Goal: Task Accomplishment & Management: Manage account settings

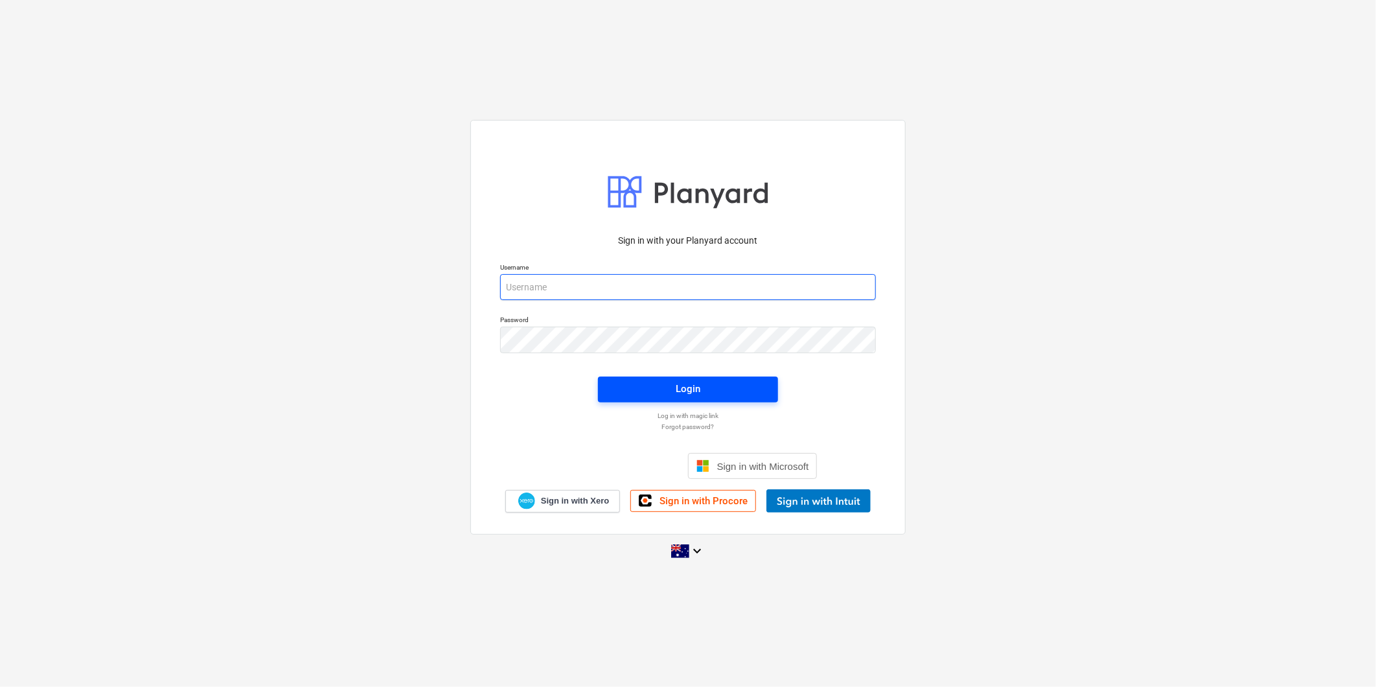
type input "[PERSON_NAME][EMAIL_ADDRESS][DOMAIN_NAME][PERSON_NAME]"
click at [611, 385] on button "Login" at bounding box center [688, 389] width 180 height 26
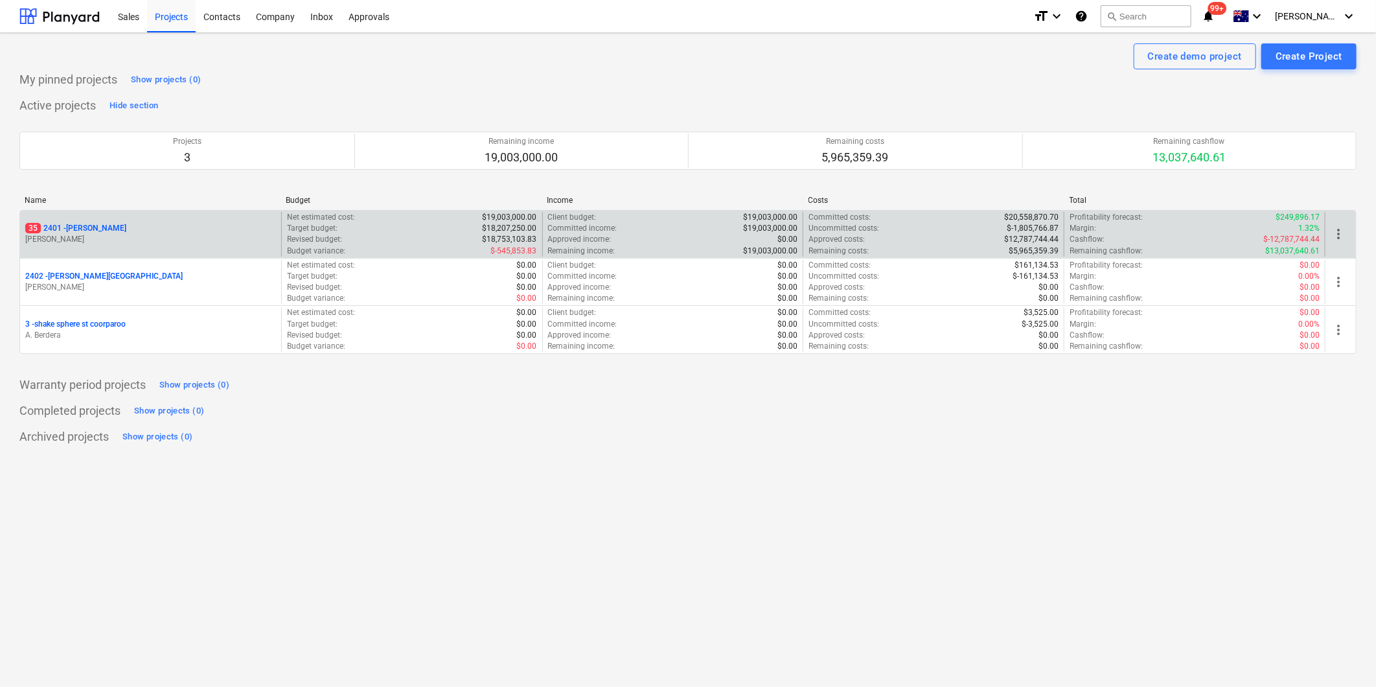
click at [199, 244] on p "[PERSON_NAME]" at bounding box center [150, 239] width 251 height 11
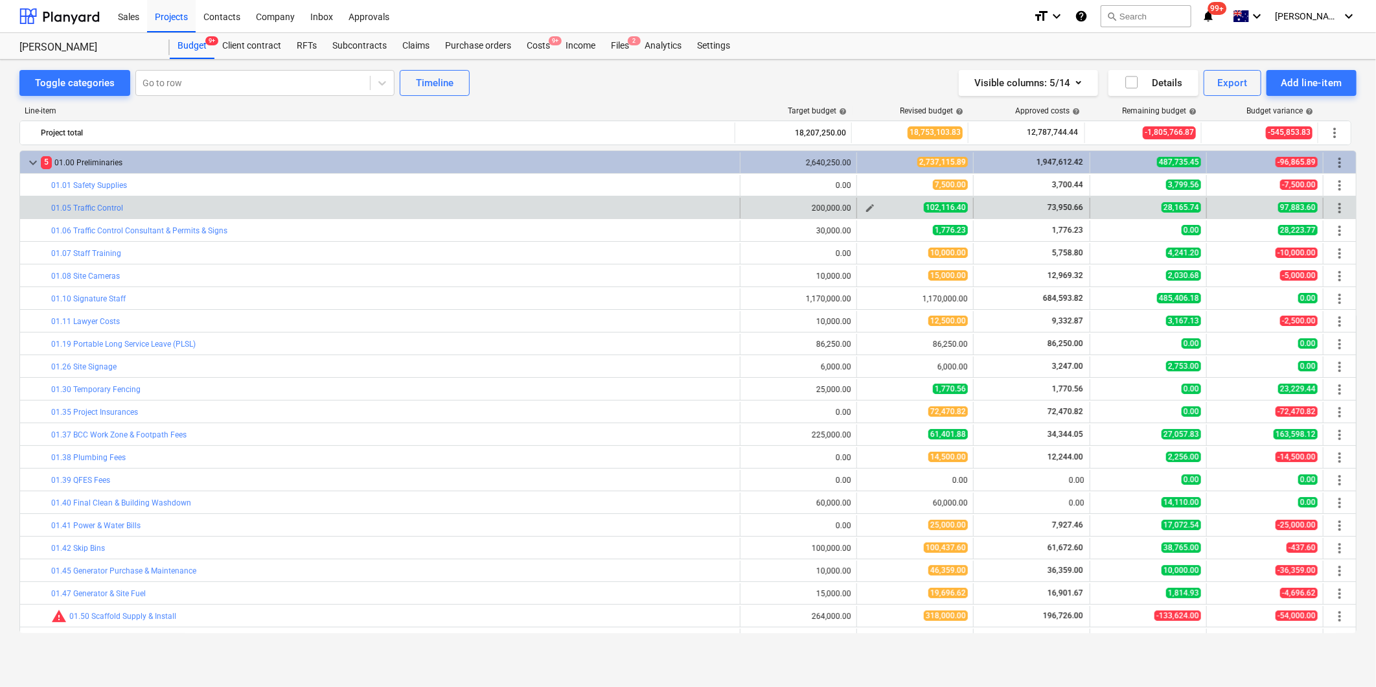
click at [872, 211] on button "edit" at bounding box center [870, 208] width 16 height 16
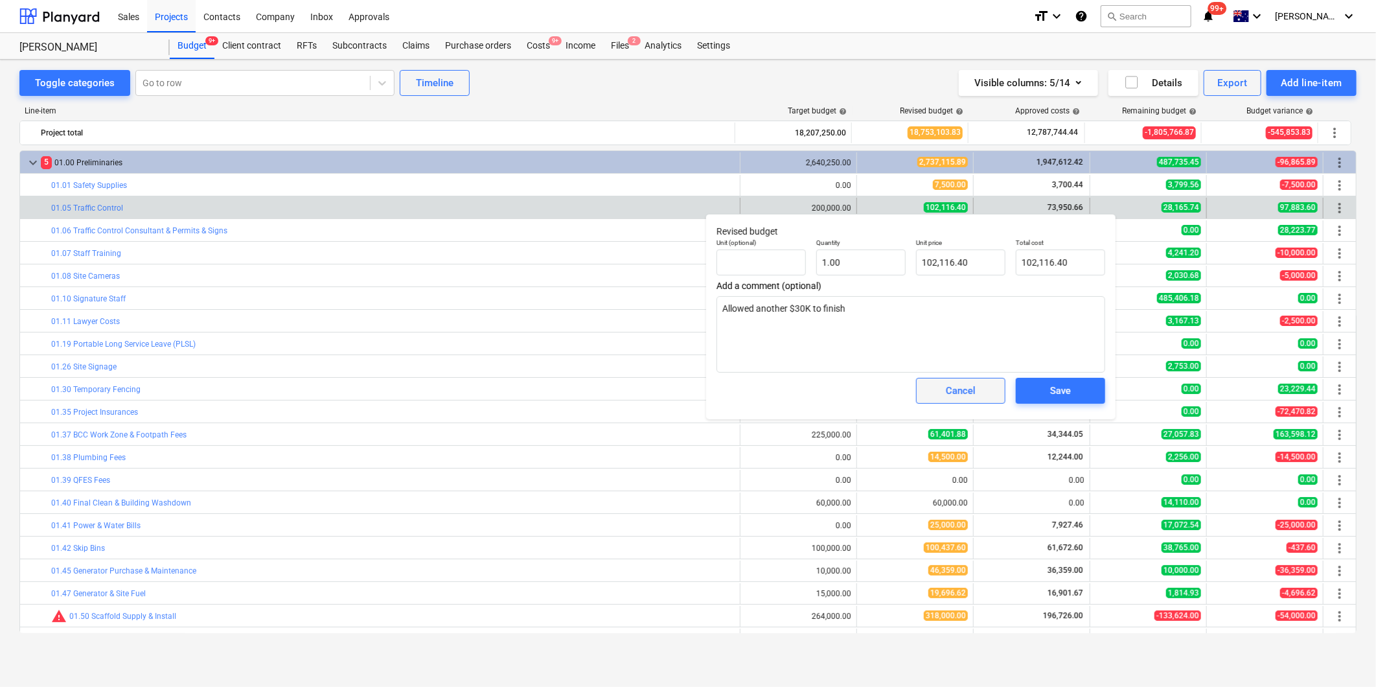
click at [940, 395] on span "Cancel" at bounding box center [960, 390] width 57 height 17
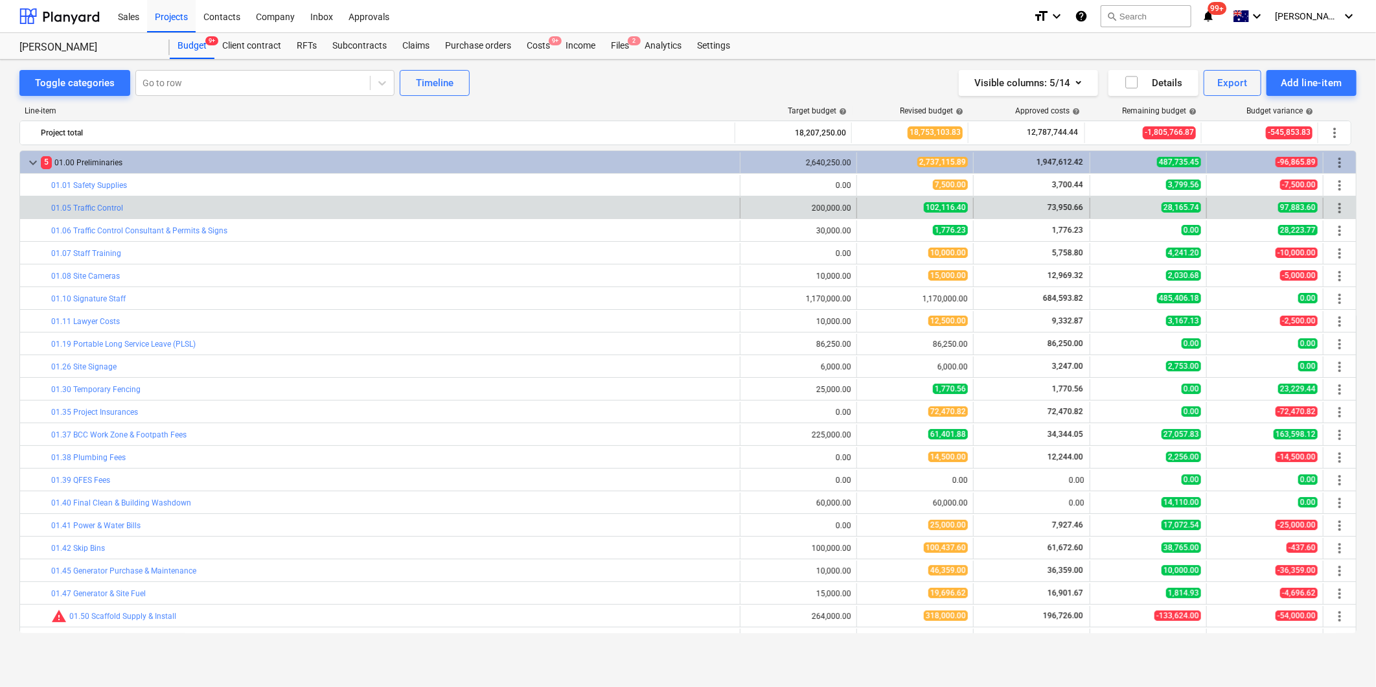
click at [872, 109] on div "Revised budget help" at bounding box center [910, 110] width 117 height 9
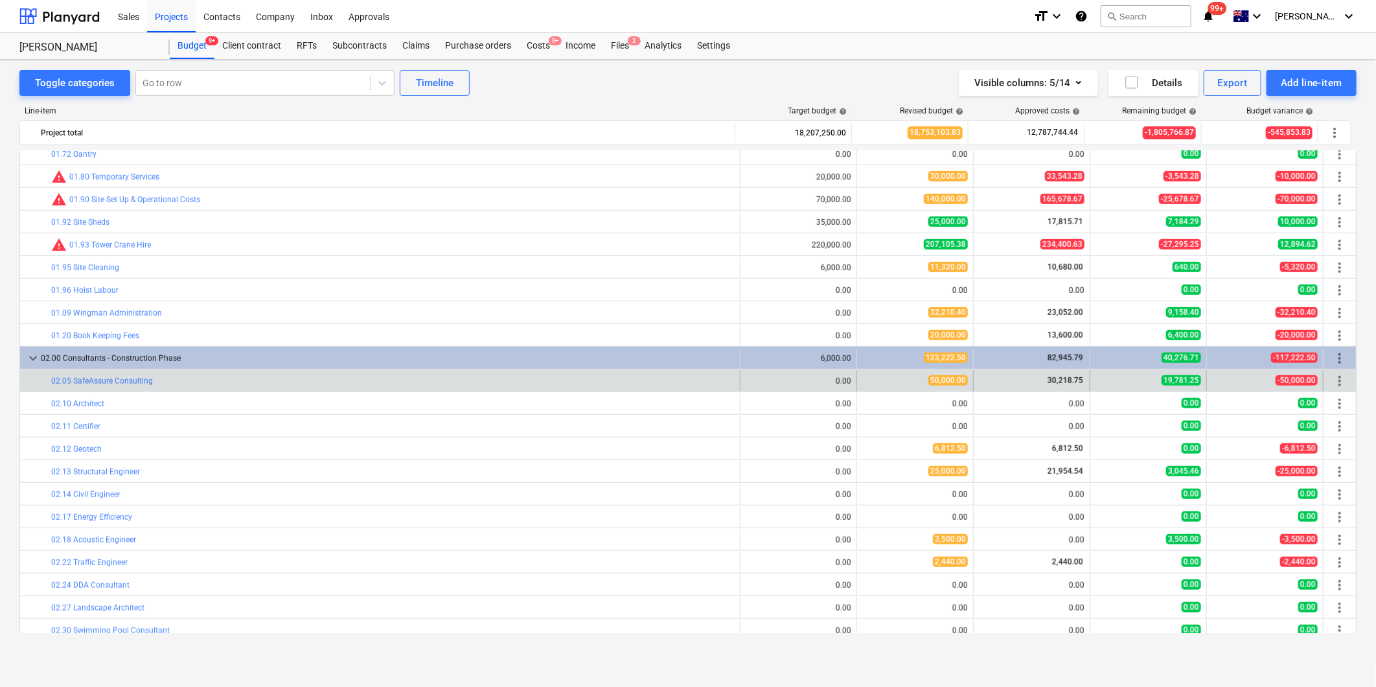
scroll to position [648, 0]
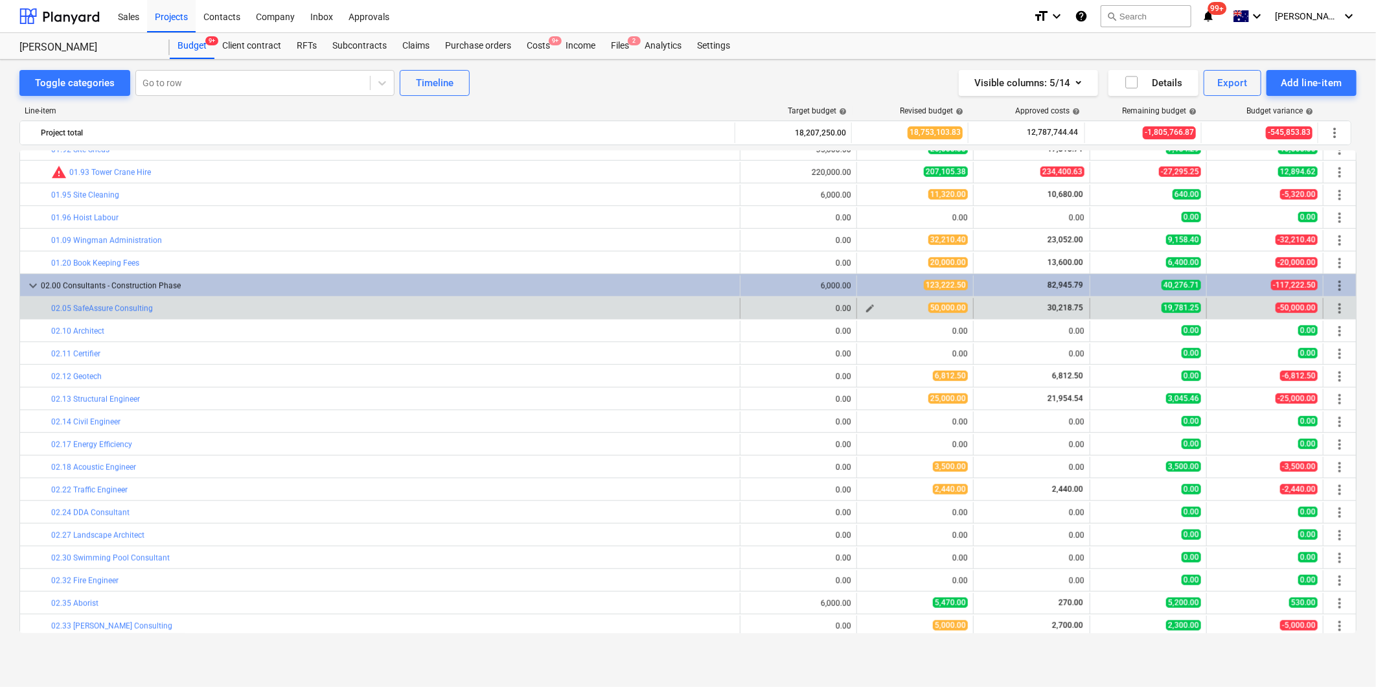
click at [868, 307] on span "edit" at bounding box center [870, 308] width 10 height 10
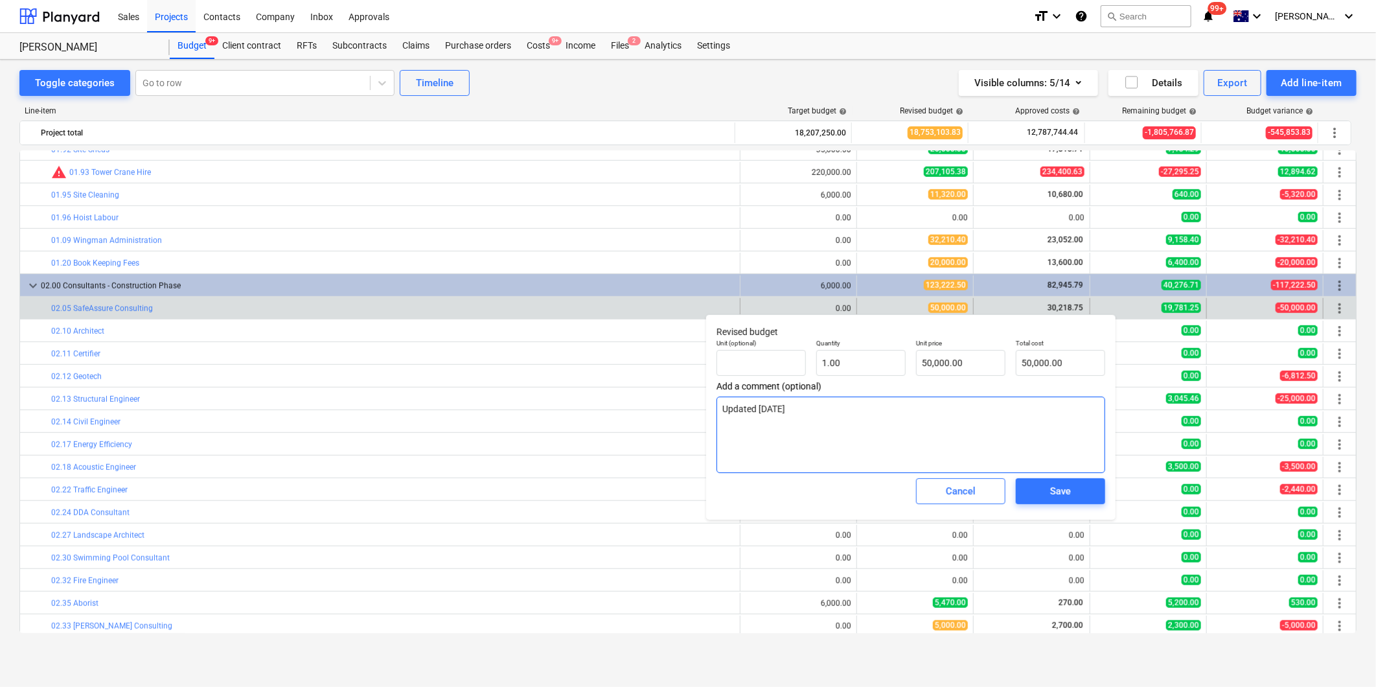
drag, startPoint x: 811, startPoint y: 409, endPoint x: 760, endPoint y: 412, distance: 51.2
click at [760, 412] on textarea "Updated [DATE]" at bounding box center [910, 434] width 389 height 76
type textarea "x"
type textarea "Updated 2"
type textarea "x"
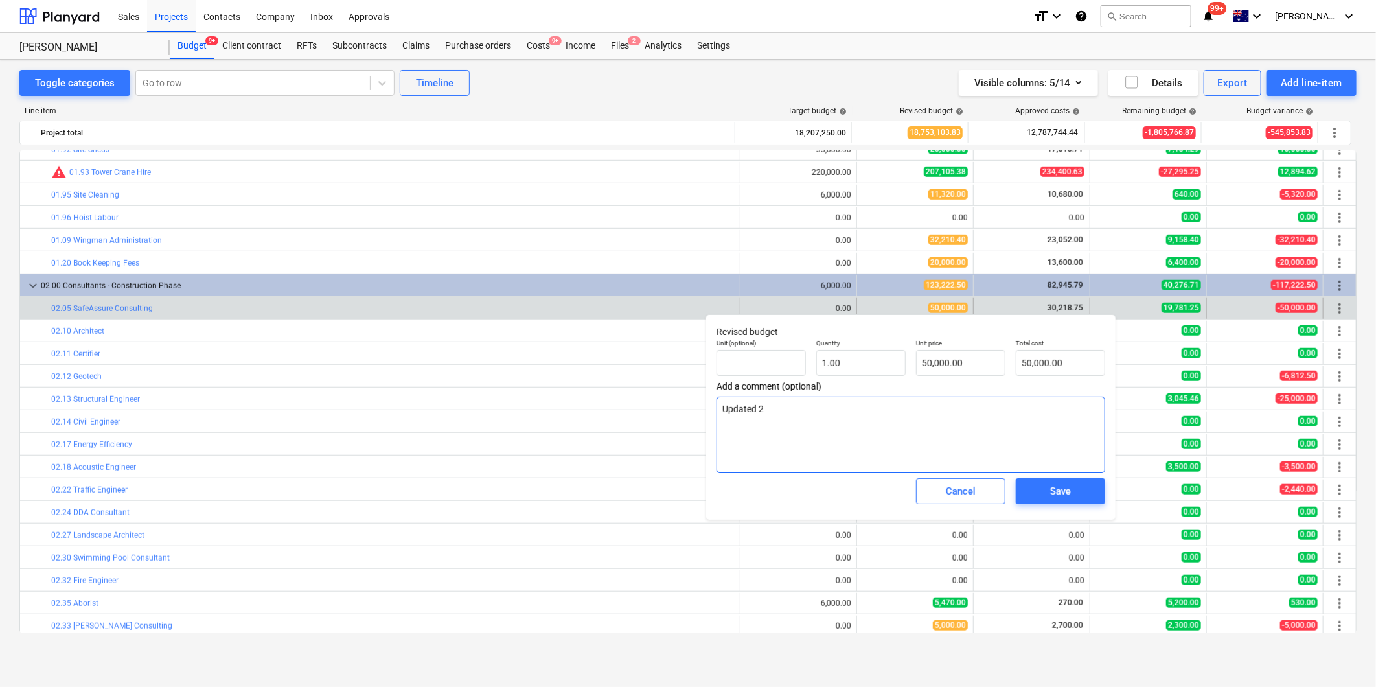
type textarea "Updated 20"
type textarea "x"
type textarea "Updated 20."
type textarea "x"
type textarea "Updated 20.0"
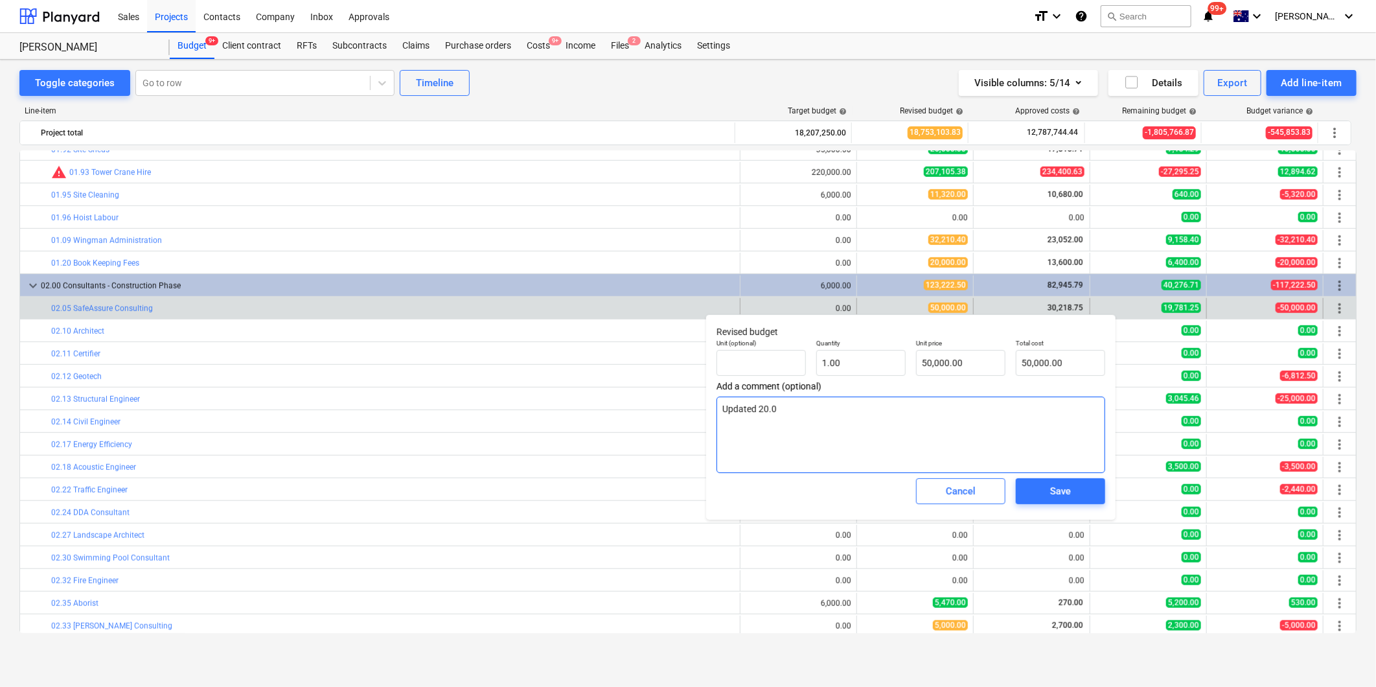
type textarea "x"
type textarea "Updated 20.08"
type textarea "x"
type textarea "Updated 20.08."
type textarea "x"
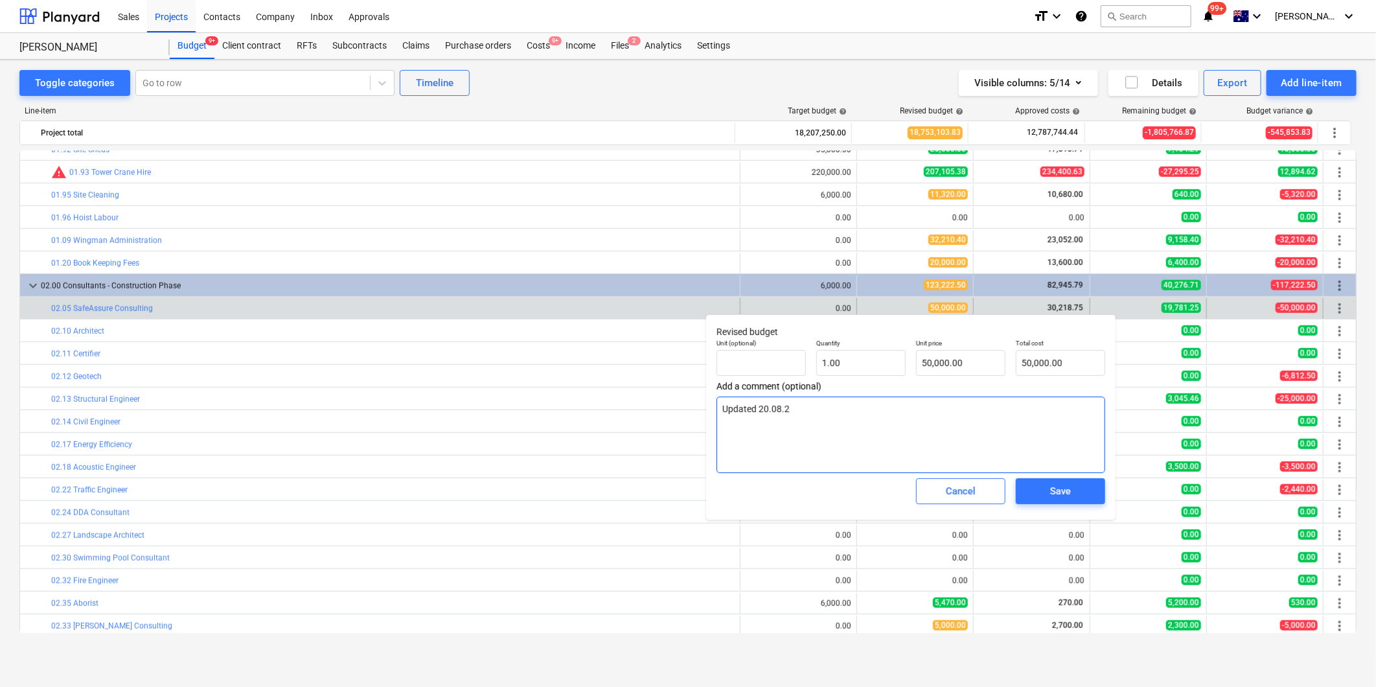
type textarea "Updated [DATE]"
type textarea "x"
type textarea "Updated 20.08.202"
type textarea "x"
type textarea "Updated [DATE]"
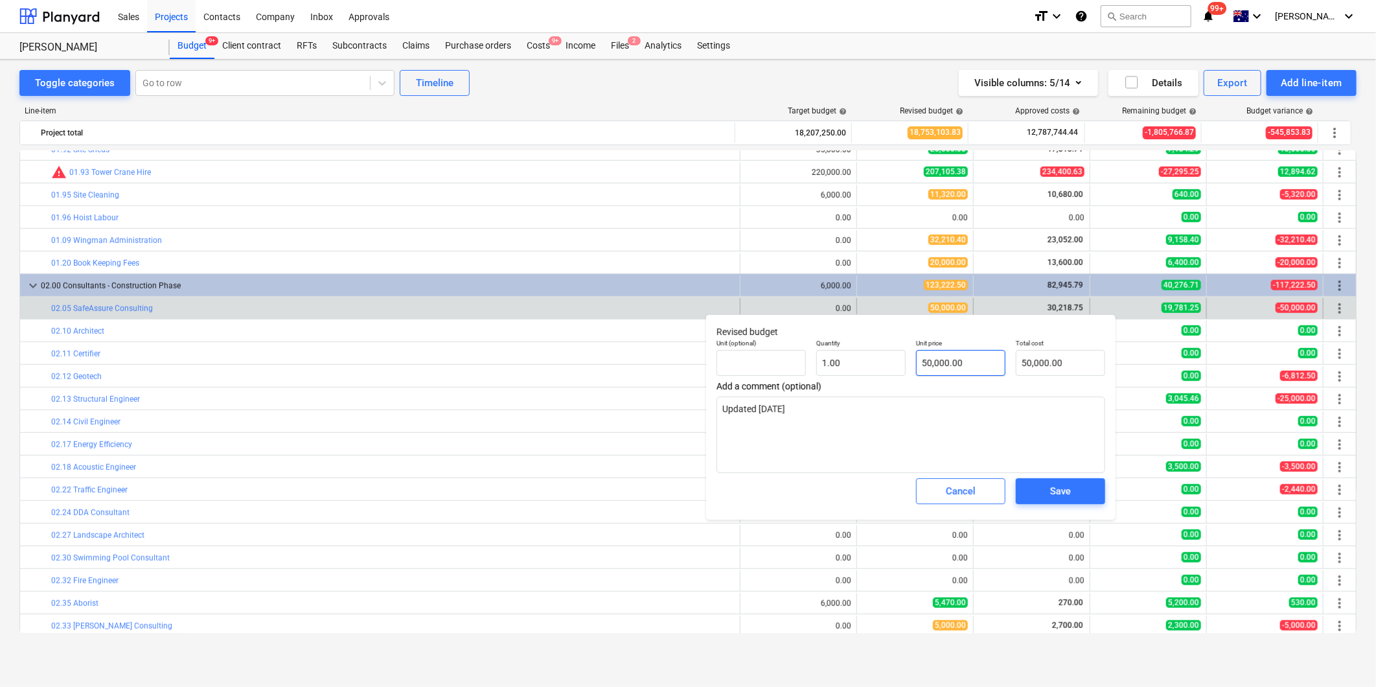
type input "50000"
click at [966, 374] on input "50000" at bounding box center [960, 363] width 89 height 26
click at [896, 359] on div "Unit (optional) Quantity 1.00 Unit price 50000 Total cost 50,000.00" at bounding box center [910, 357] width 399 height 47
type textarea "x"
type input "3"
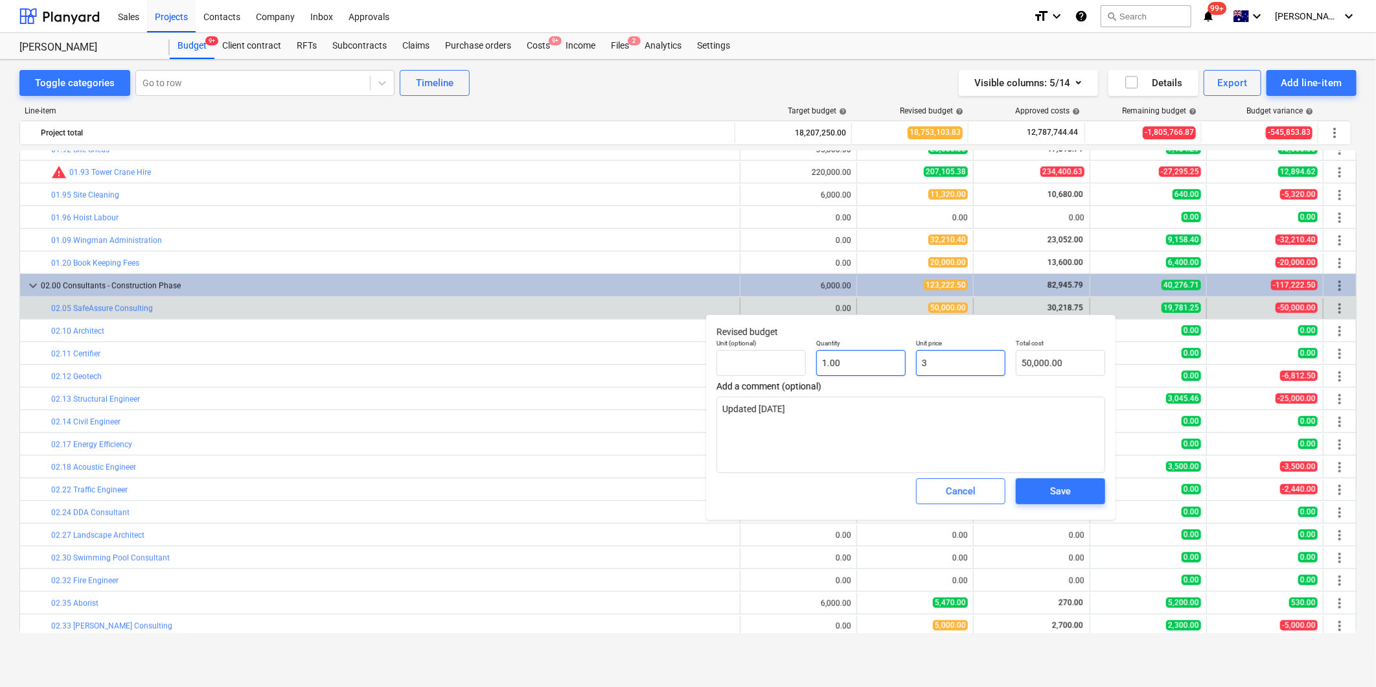
type input "3.00"
type textarea "x"
type input "30"
type input "30.00"
type textarea "x"
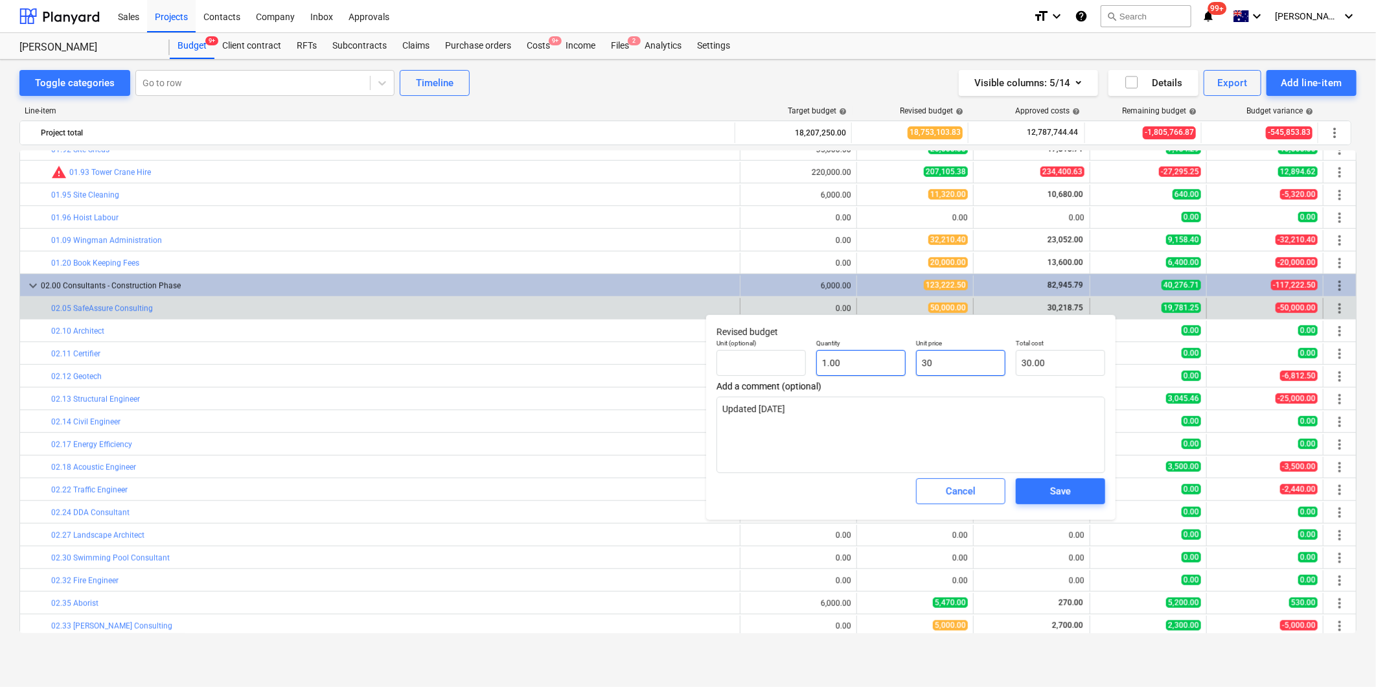
type input "302"
type input "302.00"
type textarea "x"
type input "3021"
type input "3,021.00"
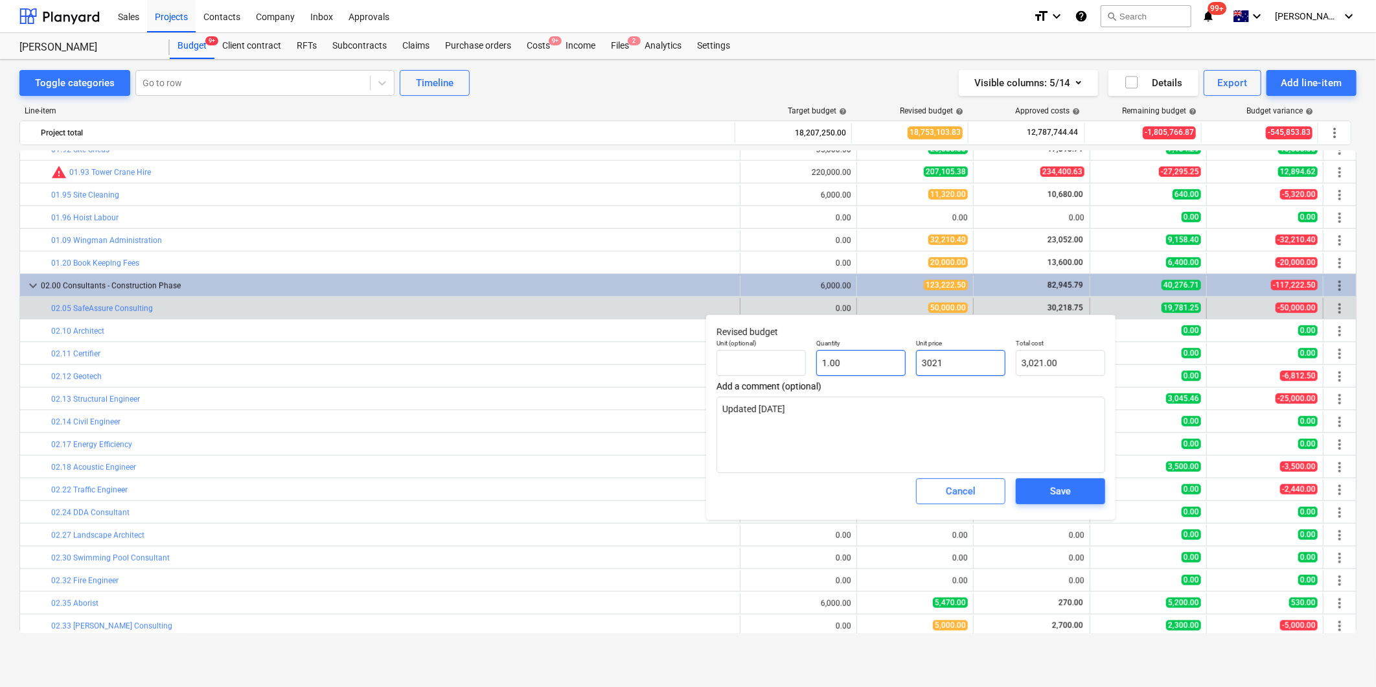
type textarea "x"
type input "30218"
type input "30,218.00"
type textarea "x"
type input "30218."
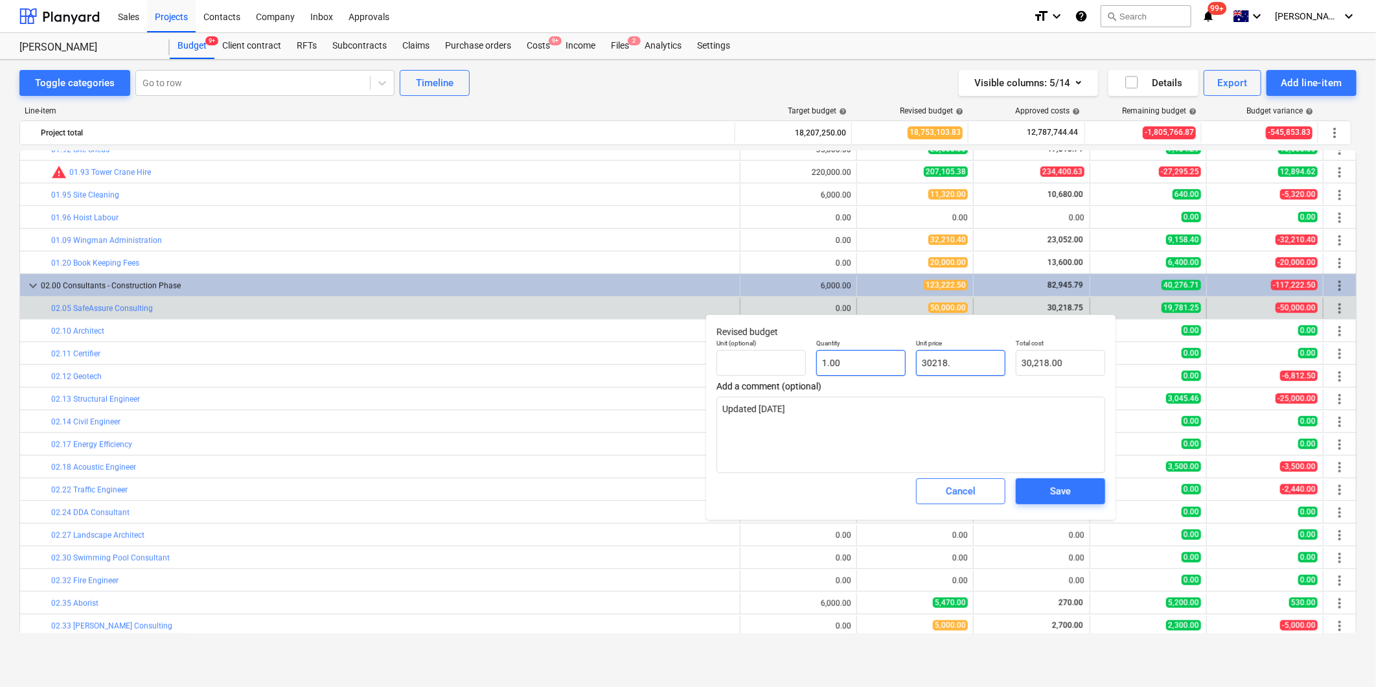
type textarea "x"
type input "30218.7"
type input "30,218.70"
type textarea "x"
type input "30218.75"
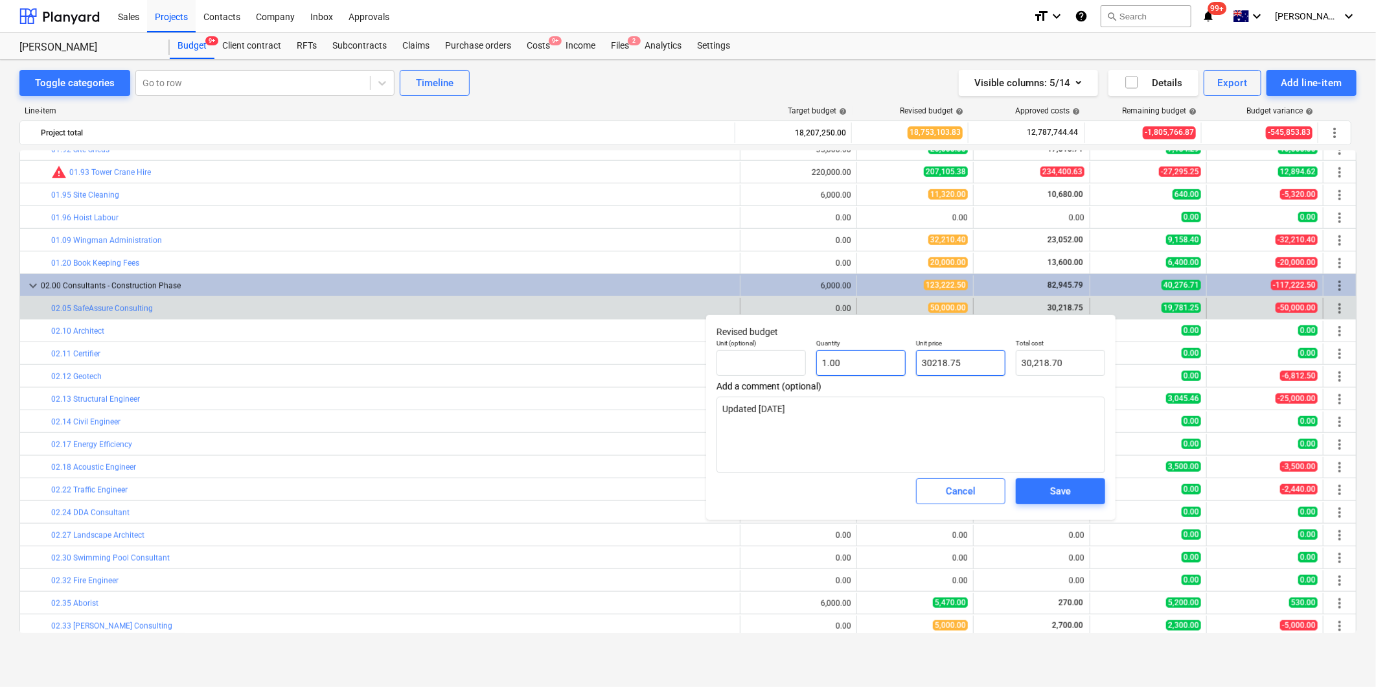
type input "30,218.75"
type input "30218.75"
type textarea "x"
type input "30,218.75"
click at [1058, 494] on div "Save" at bounding box center [1060, 491] width 21 height 17
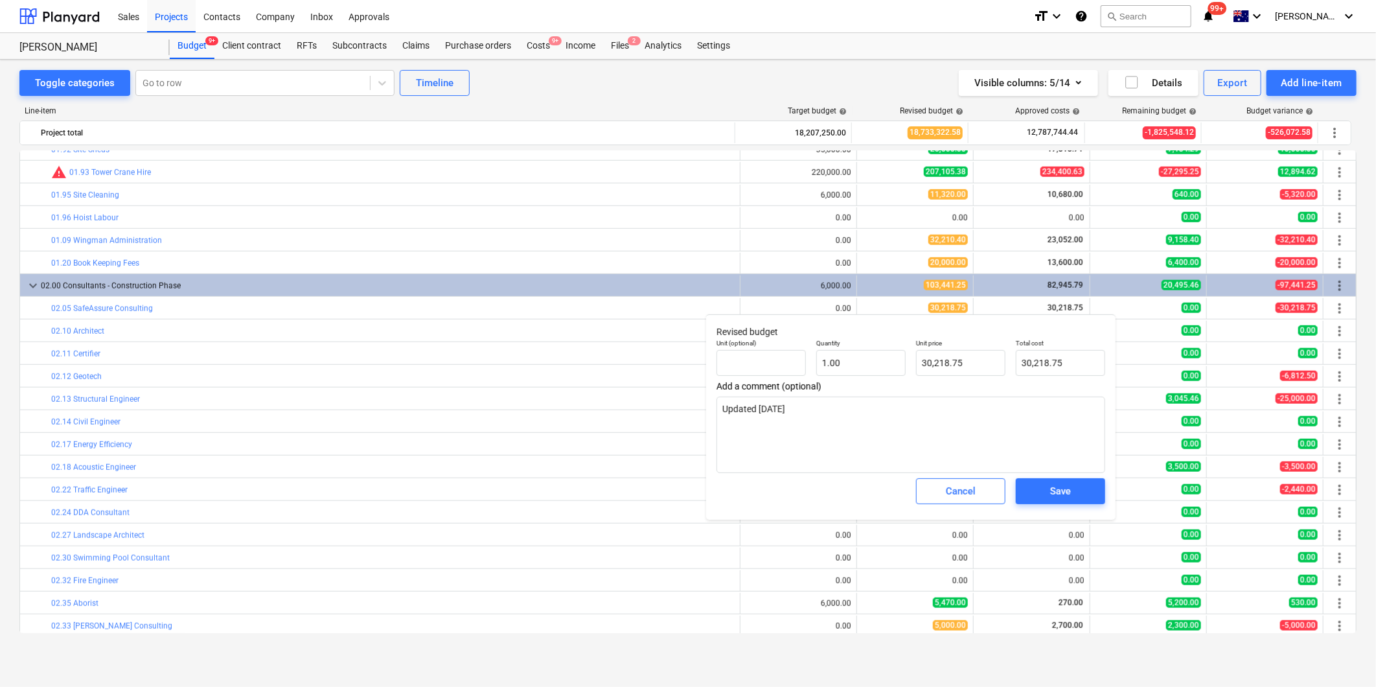
type textarea "x"
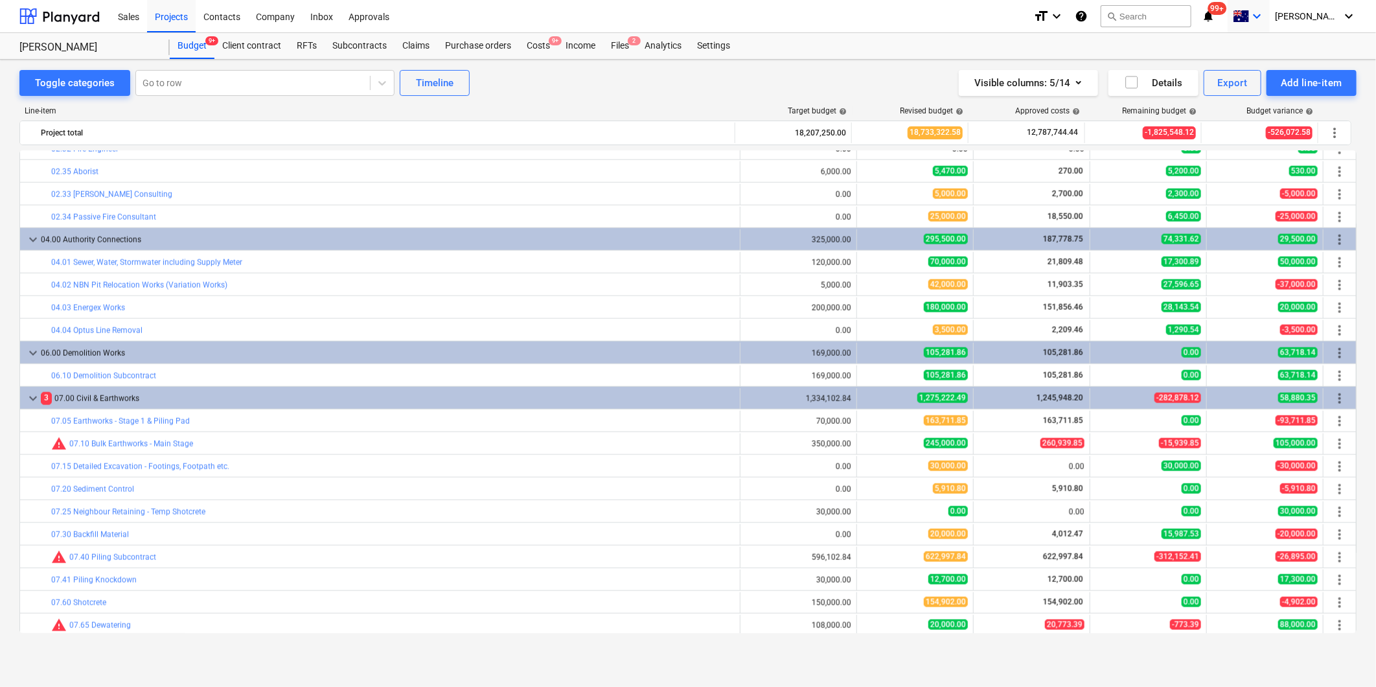
scroll to position [144, 0]
